Goal: Task Accomplishment & Management: Use online tool/utility

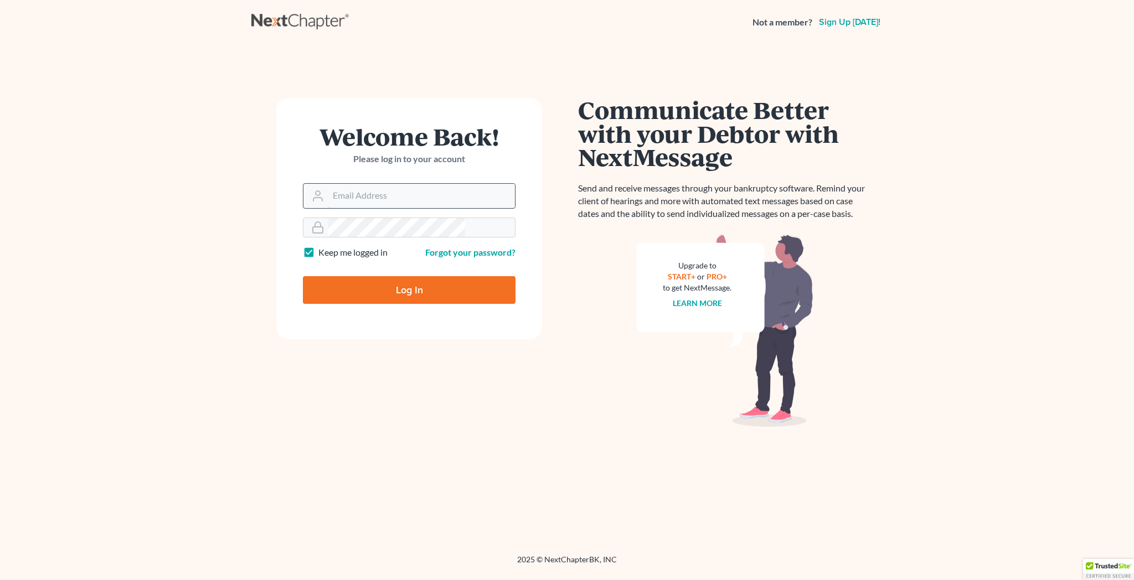
click at [397, 184] on input "Email Address" at bounding box center [421, 196] width 187 height 24
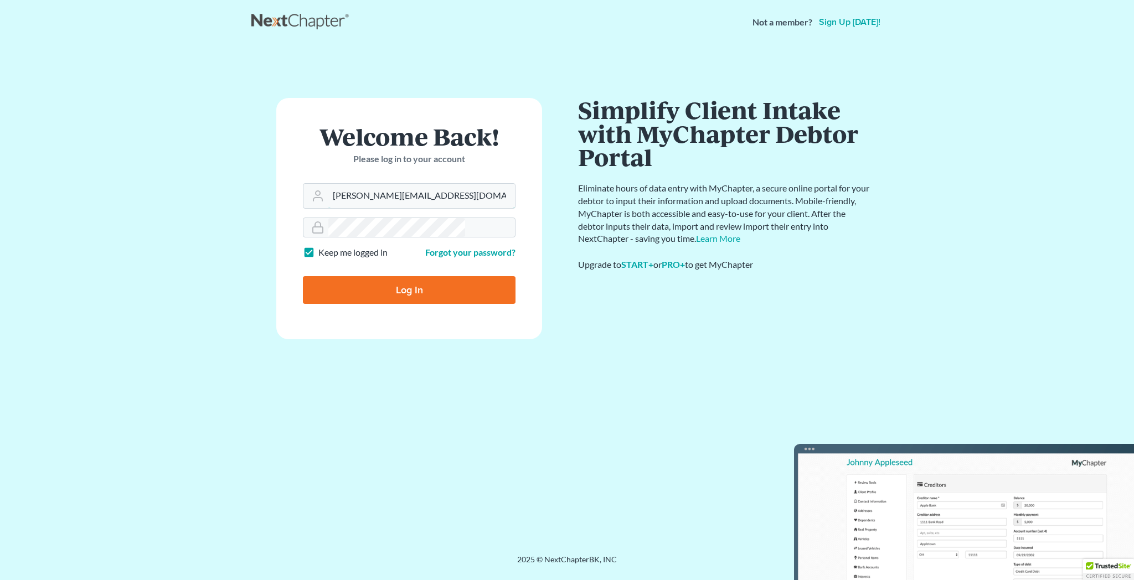
type input "[PERSON_NAME][EMAIL_ADDRESS][DOMAIN_NAME]"
click at [404, 276] on input "Log In" at bounding box center [409, 290] width 213 height 28
type input "Thinking..."
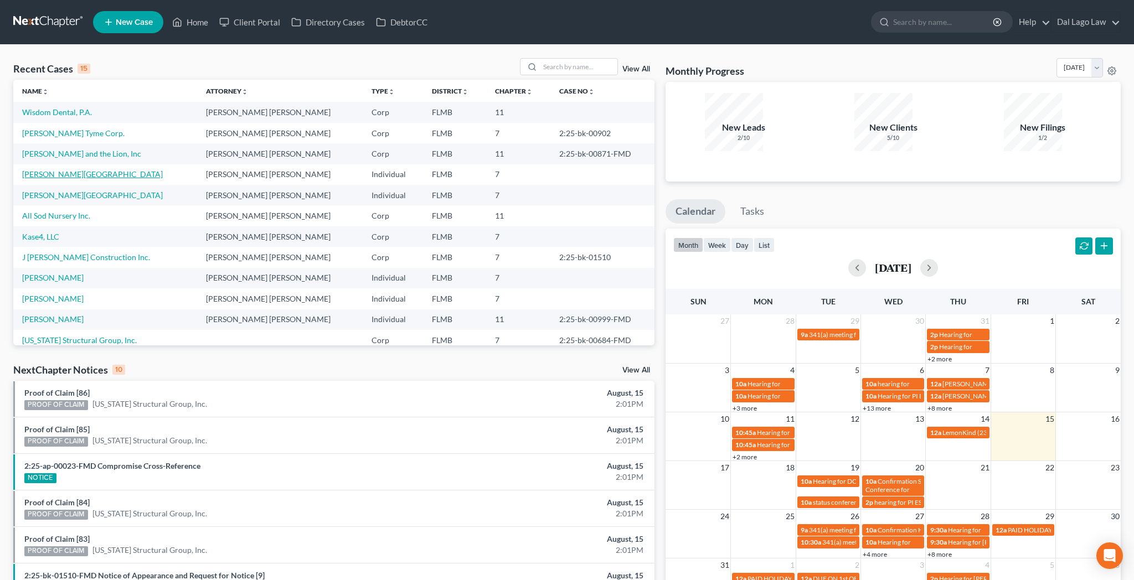
click at [37, 169] on link "[PERSON_NAME][GEOGRAPHIC_DATA]" at bounding box center [92, 173] width 141 height 9
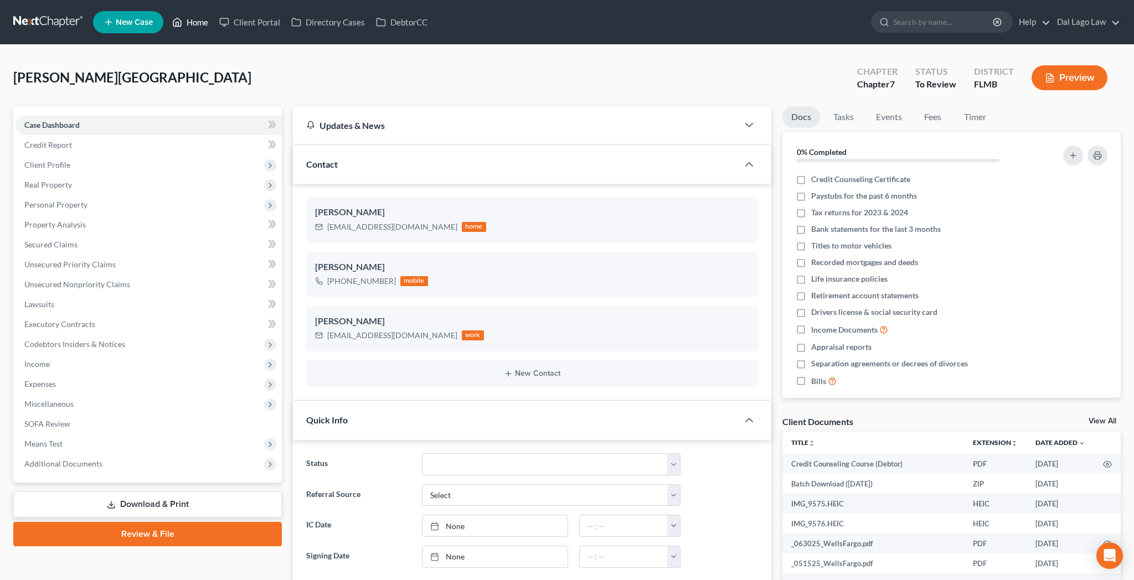
click at [169, 19] on link "Home" at bounding box center [190, 22] width 47 height 20
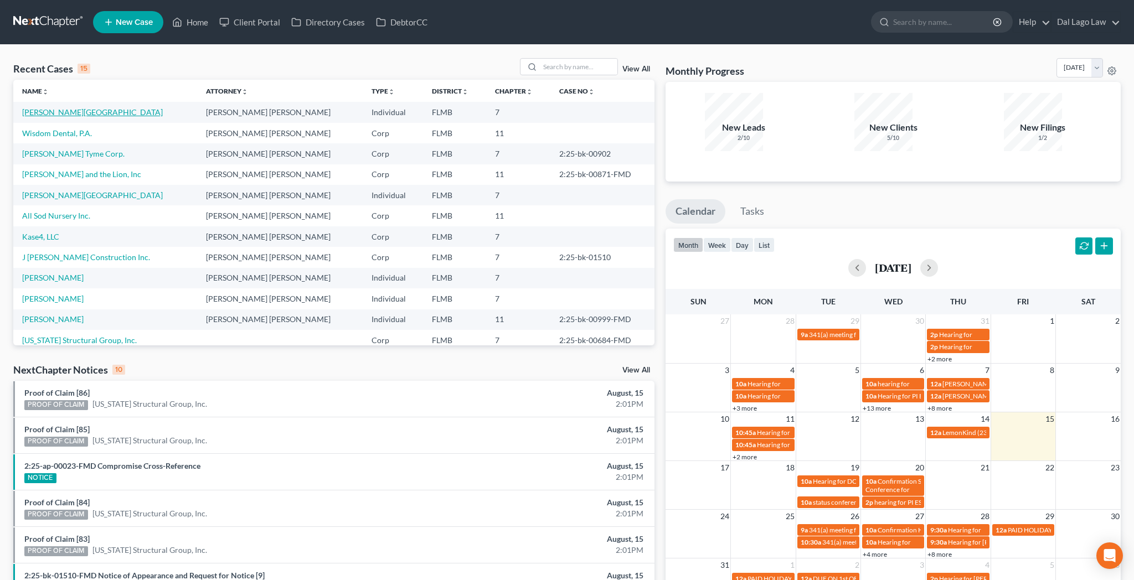
click at [36, 107] on link "[PERSON_NAME][GEOGRAPHIC_DATA]" at bounding box center [92, 111] width 141 height 9
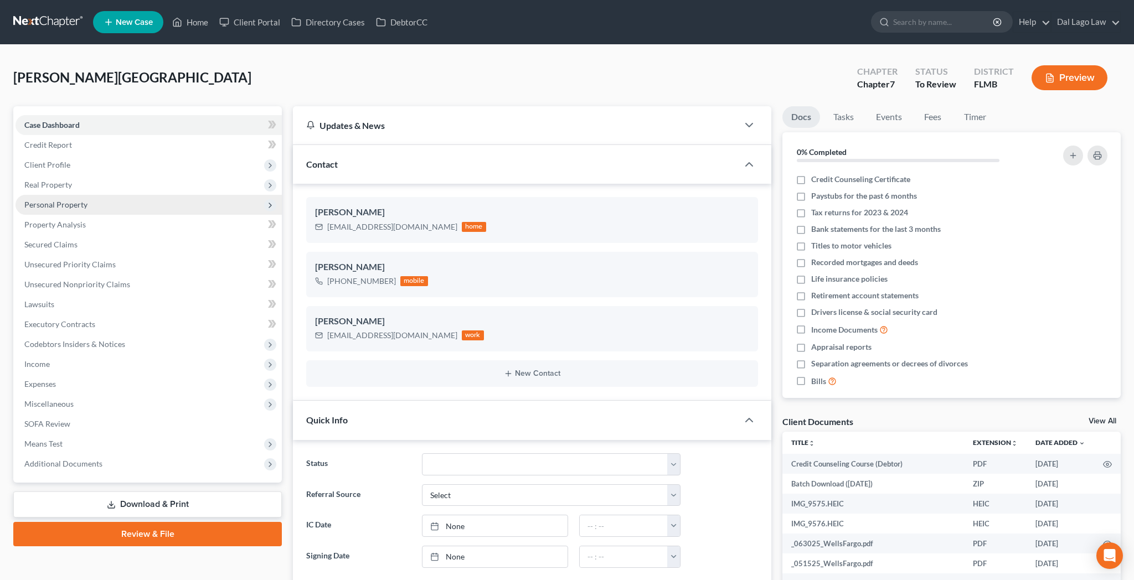
click at [48, 200] on span "Personal Property" at bounding box center [55, 204] width 63 height 9
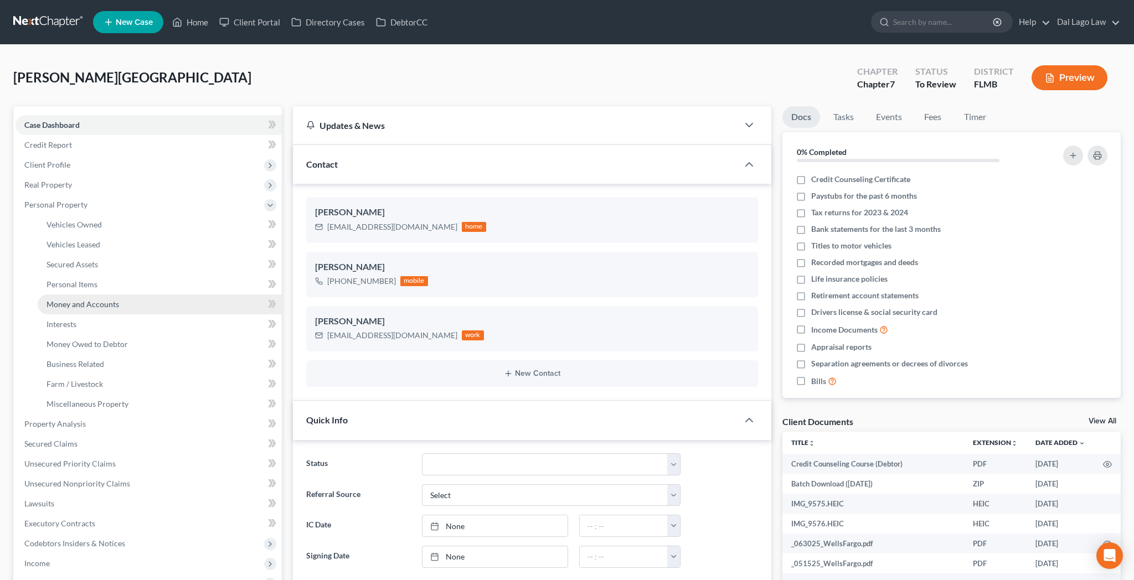
click at [70, 300] on span "Money and Accounts" at bounding box center [83, 304] width 73 height 9
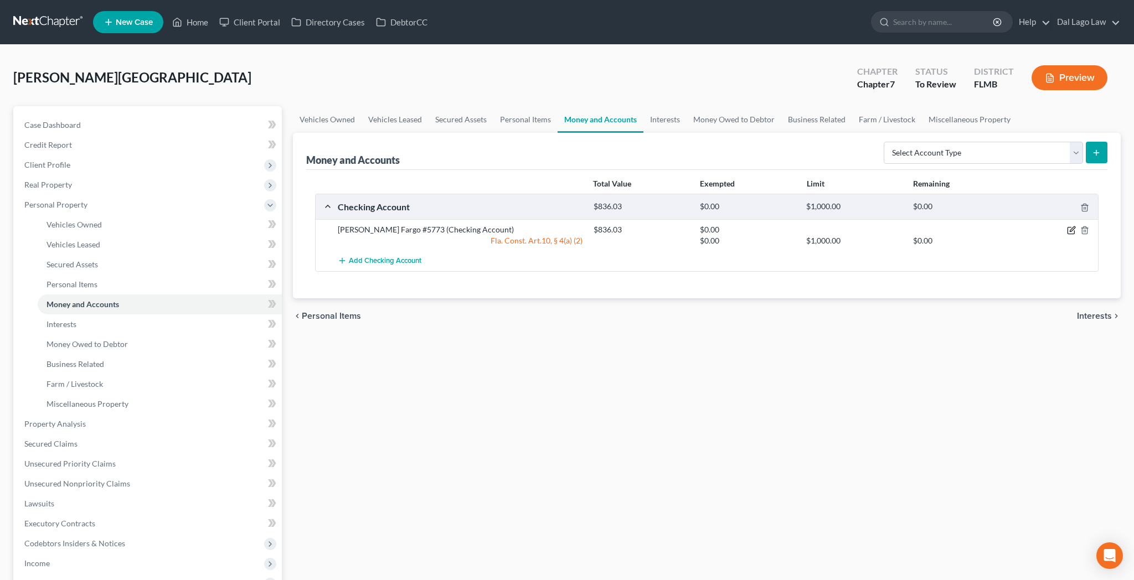
click at [1074, 228] on icon "button" at bounding box center [1071, 231] width 7 height 7
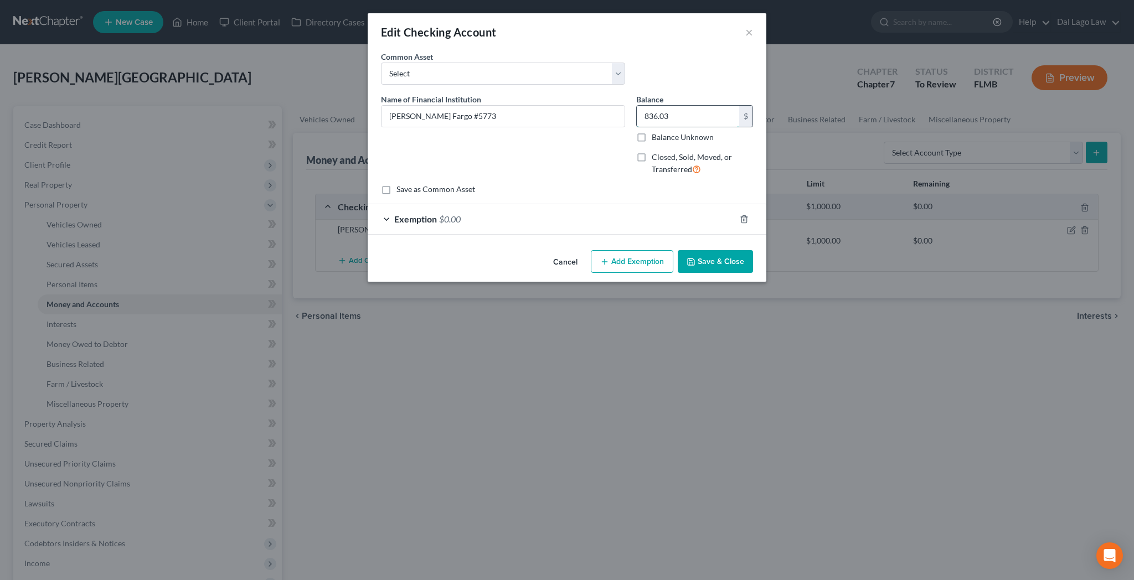
drag, startPoint x: 663, startPoint y: 92, endPoint x: 668, endPoint y: 83, distance: 10.4
click at [668, 106] on input "836.03" at bounding box center [688, 116] width 102 height 21
type input "87.57"
click at [461, 214] on span "$0.00" at bounding box center [450, 219] width 22 height 11
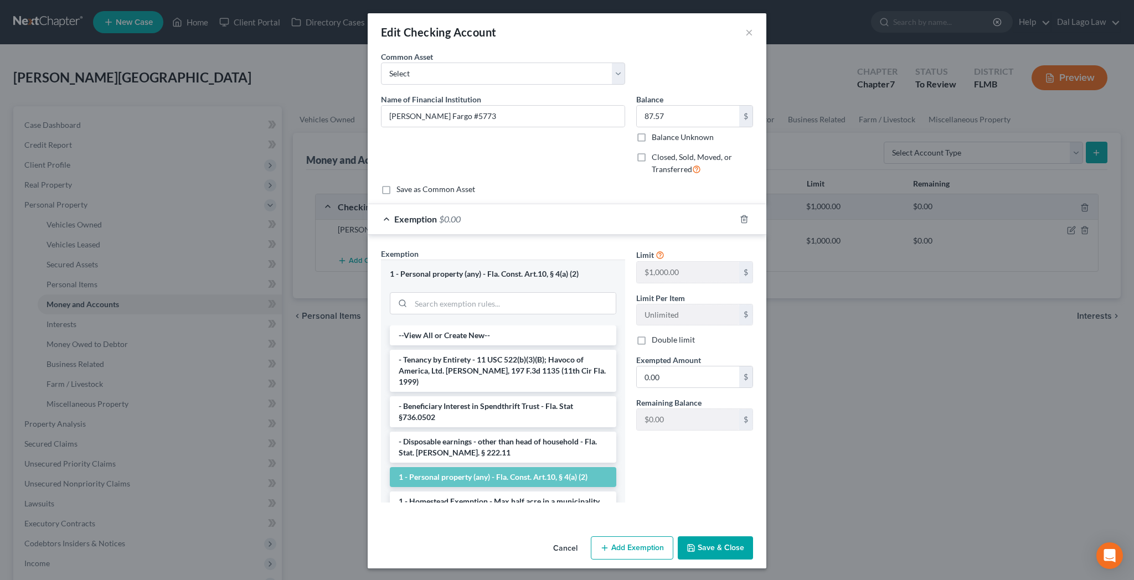
click at [678, 537] on button "Save & Close" at bounding box center [715, 548] width 75 height 23
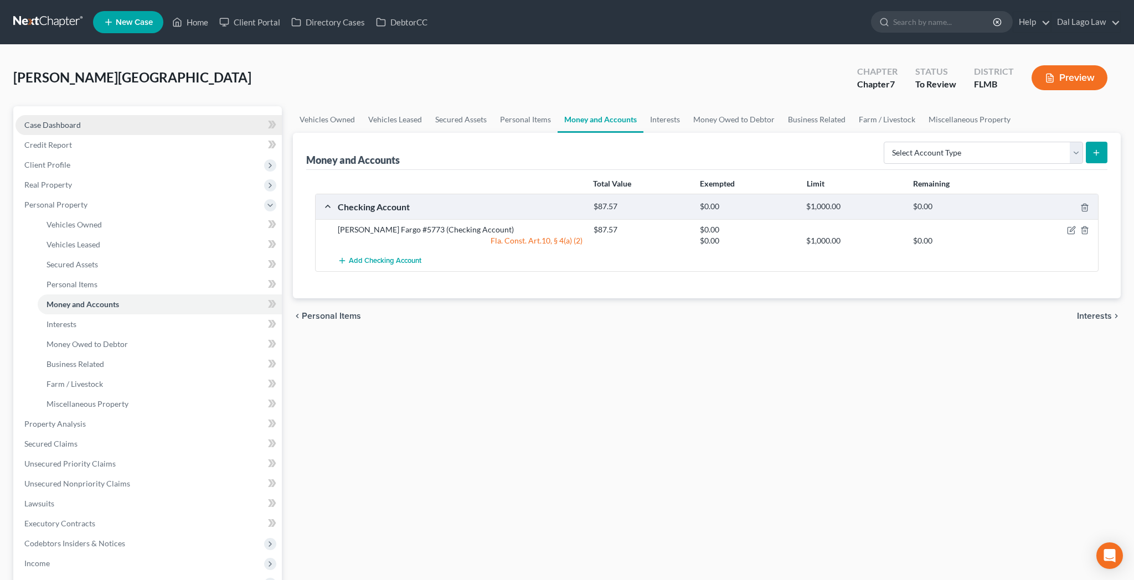
click at [29, 120] on span "Case Dashboard" at bounding box center [52, 124] width 56 height 9
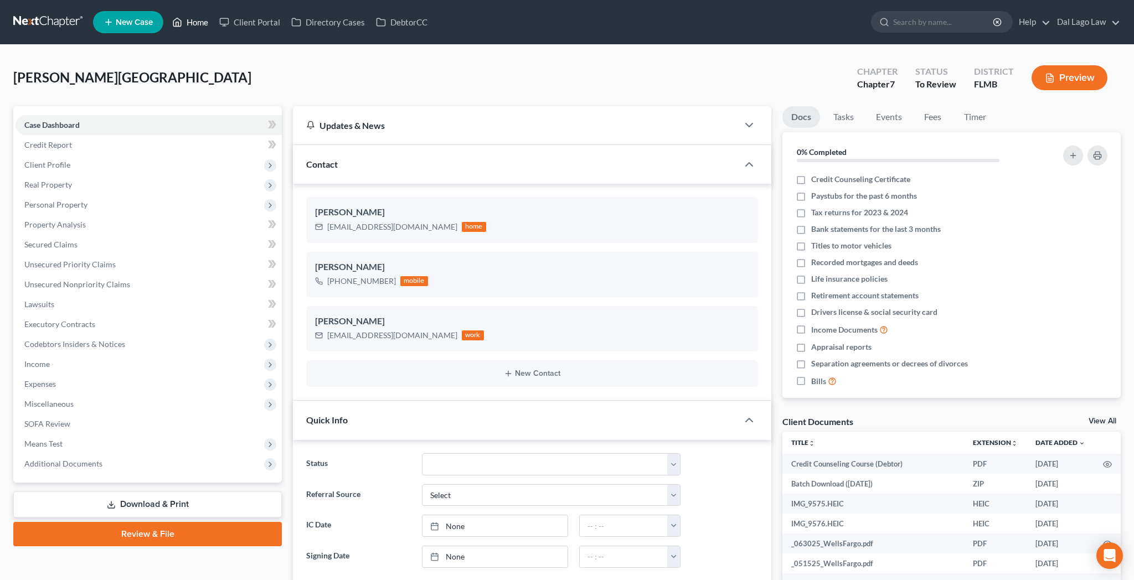
click at [169, 19] on link "Home" at bounding box center [190, 22] width 47 height 20
